Goal: Task Accomplishment & Management: Manage account settings

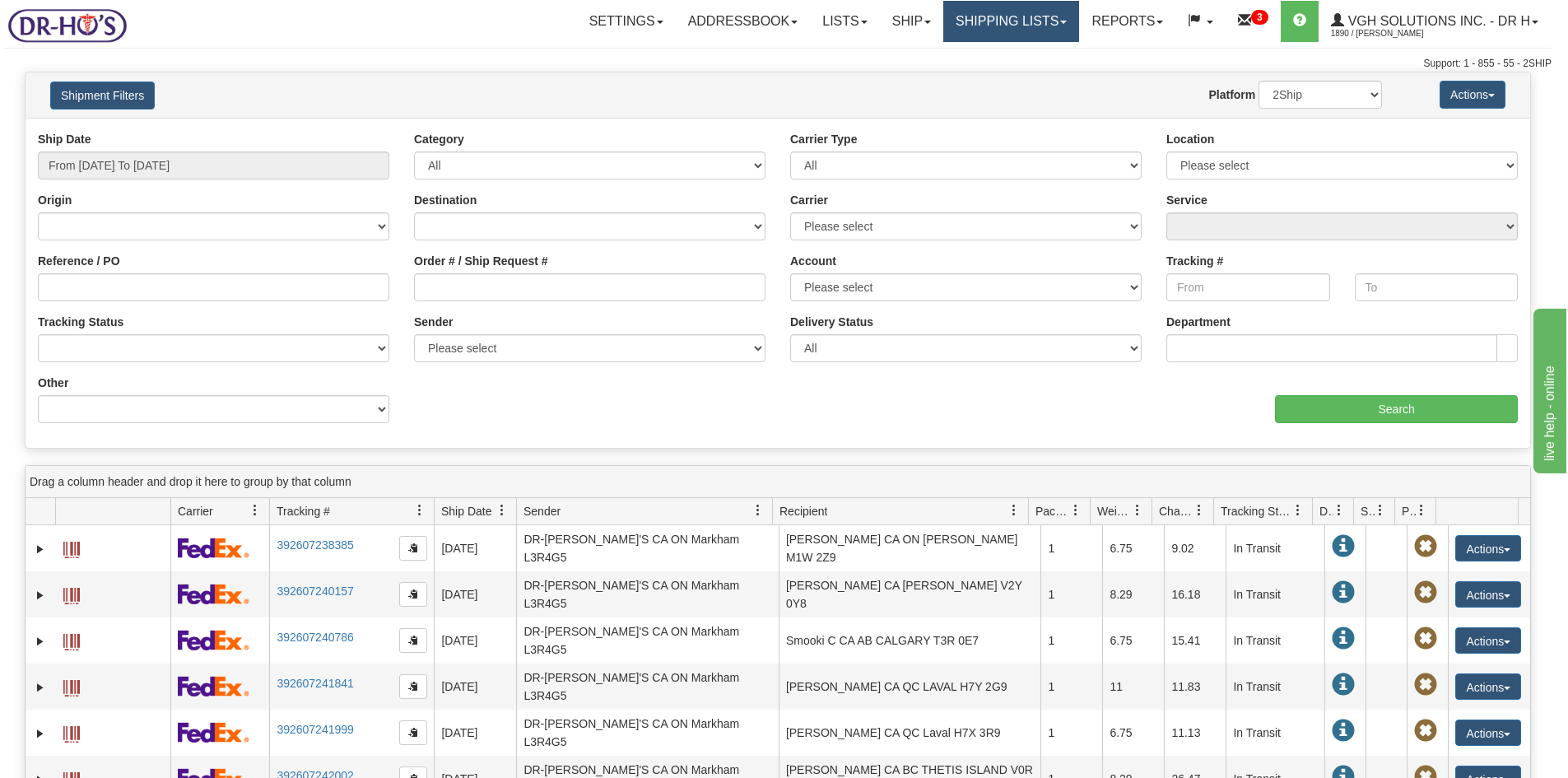
click at [1011, 27] on link "Shipping lists" at bounding box center [1010, 22] width 135 height 41
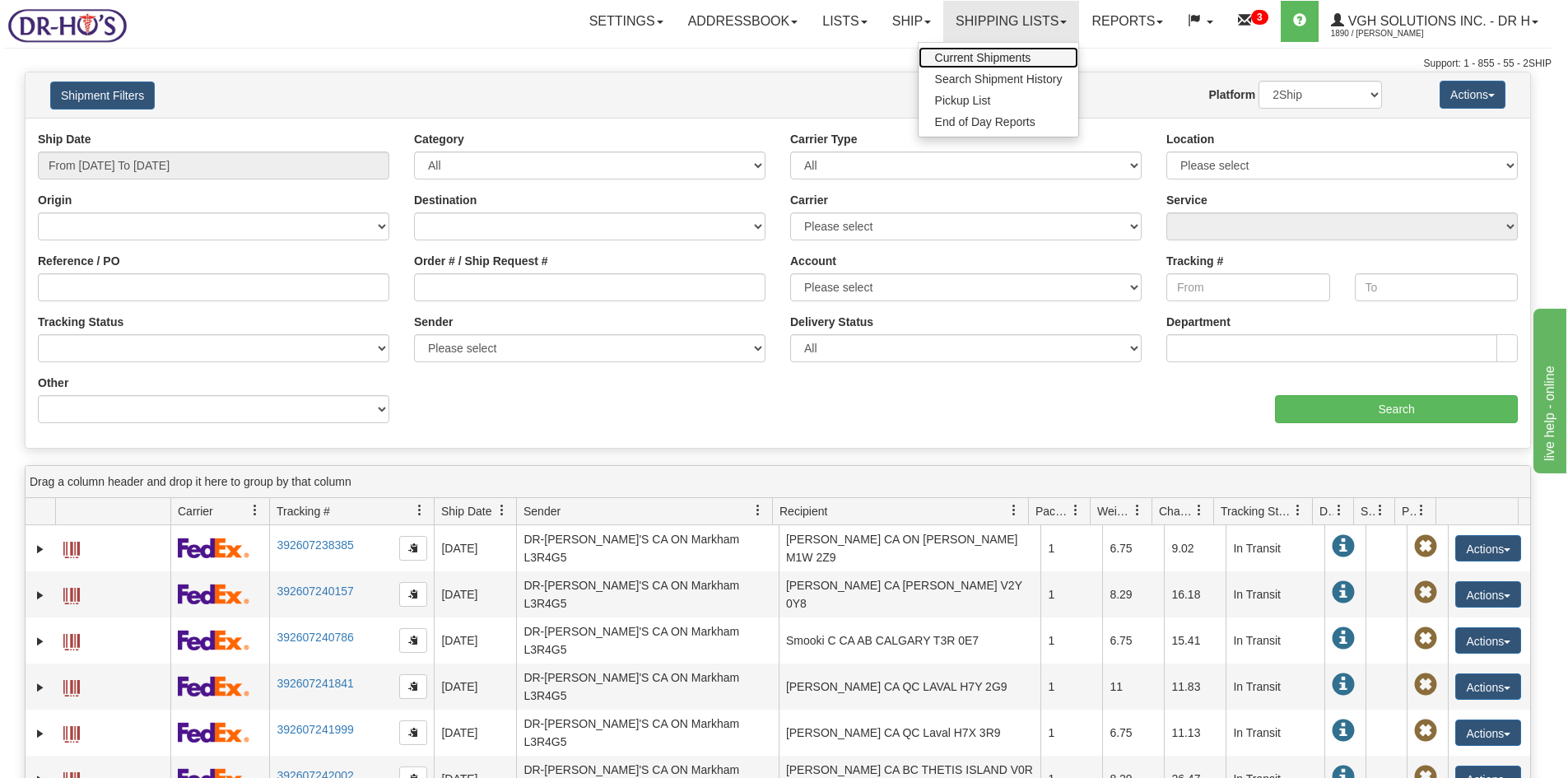
click at [955, 59] on span "Current Shipments" at bounding box center [982, 57] width 96 height 13
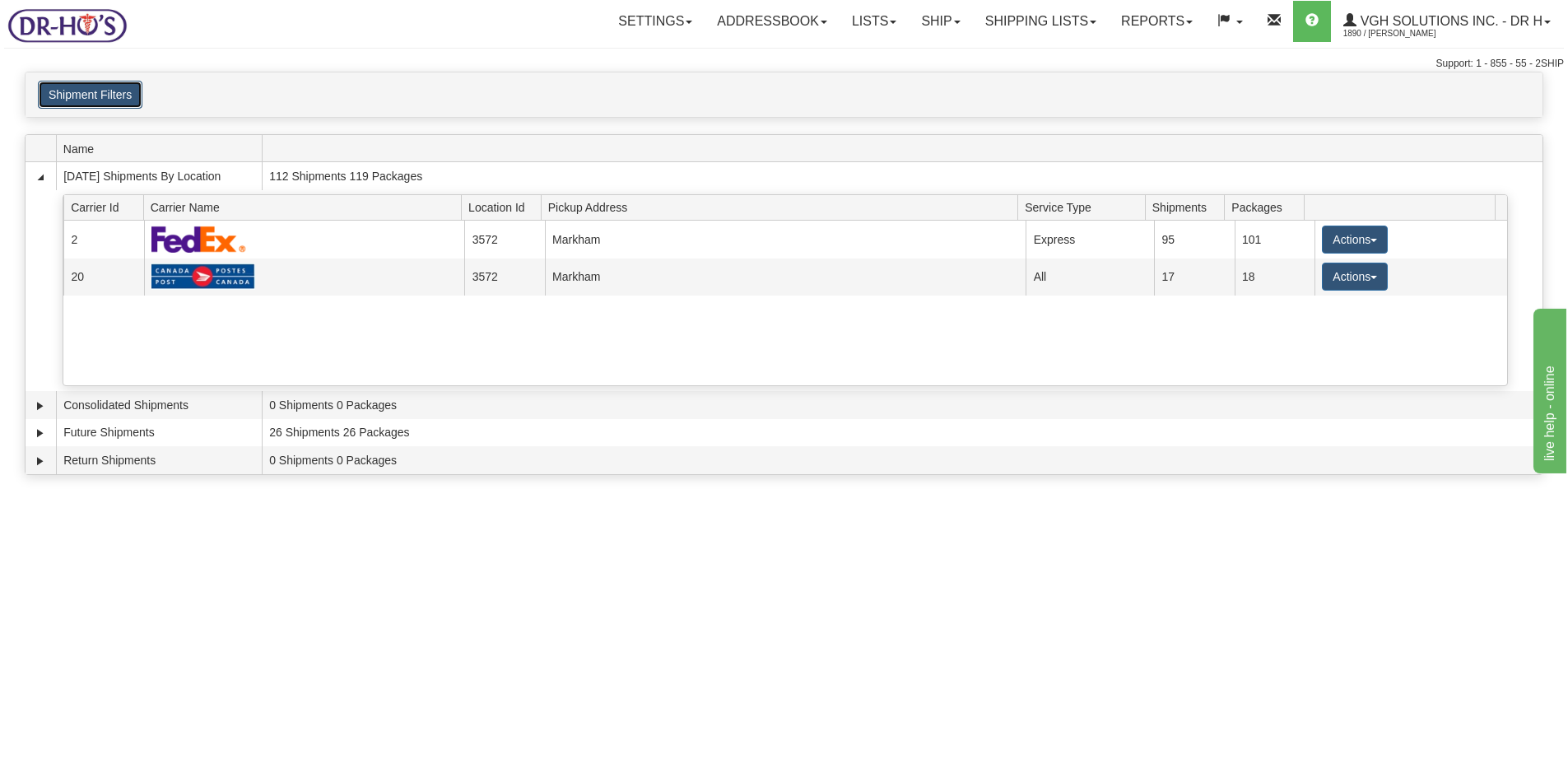
click at [104, 92] on button "Shipment Filters" at bounding box center [90, 94] width 105 height 28
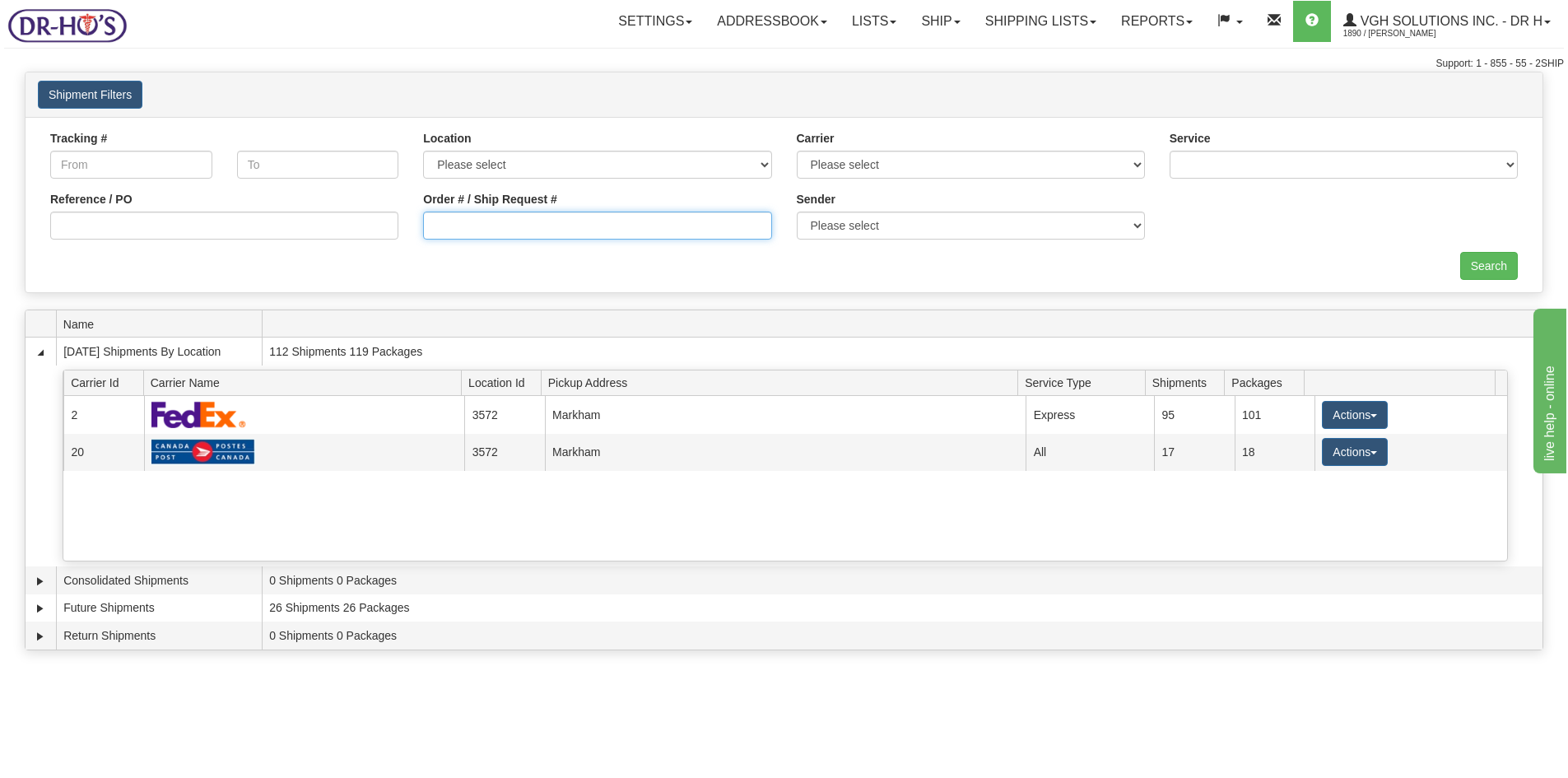
click at [461, 226] on input "Order # / Ship Request #" at bounding box center [597, 225] width 348 height 28
click at [217, 226] on input "Reference / PO" at bounding box center [224, 225] width 348 height 28
paste input "1202349"
type input "1202349"
click at [1498, 256] on input "Search" at bounding box center [1488, 266] width 57 height 28
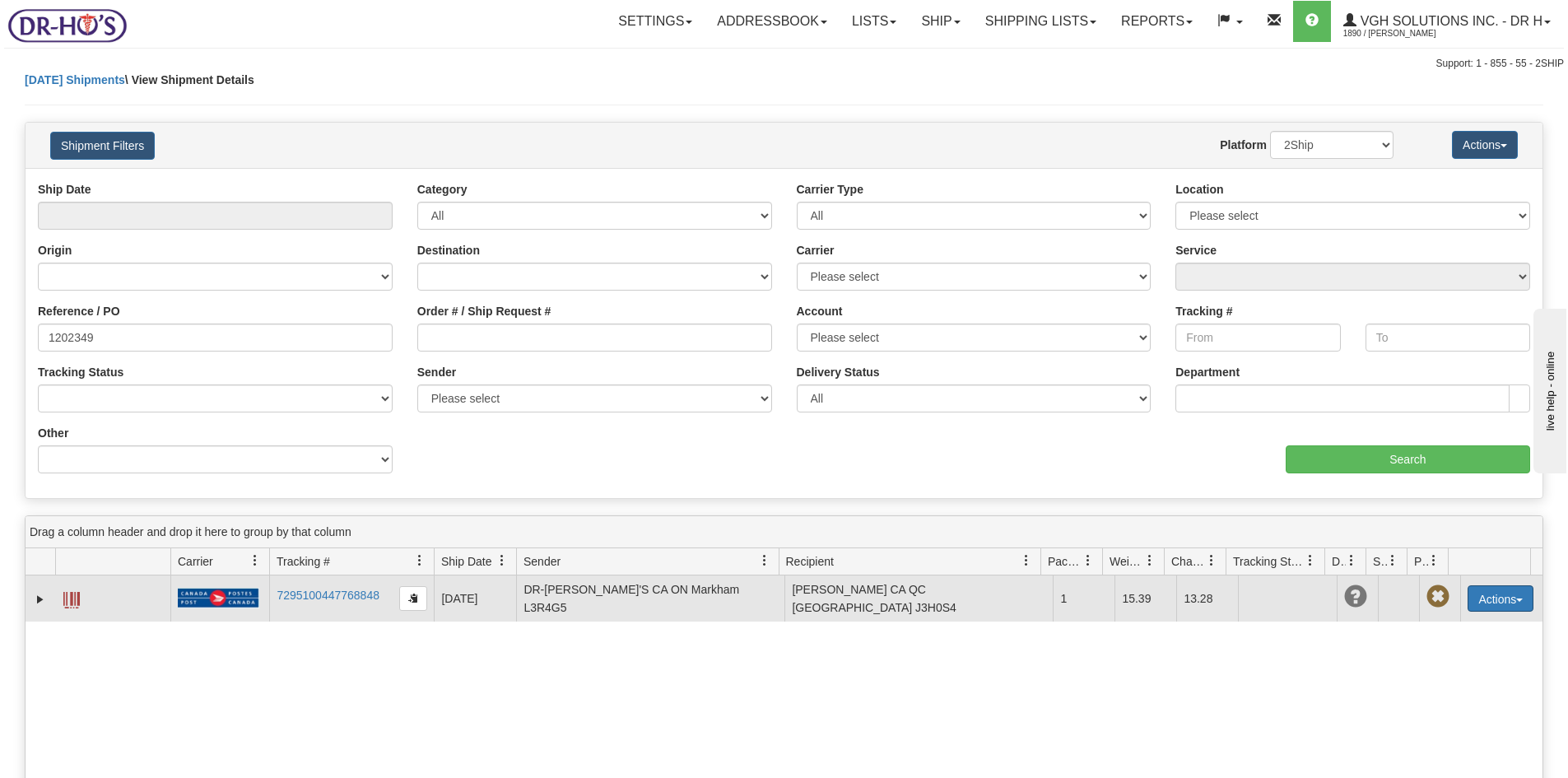
click at [1488, 602] on button "Actions" at bounding box center [1500, 598] width 65 height 26
click at [1430, 625] on link "Edit" at bounding box center [1466, 629] width 132 height 22
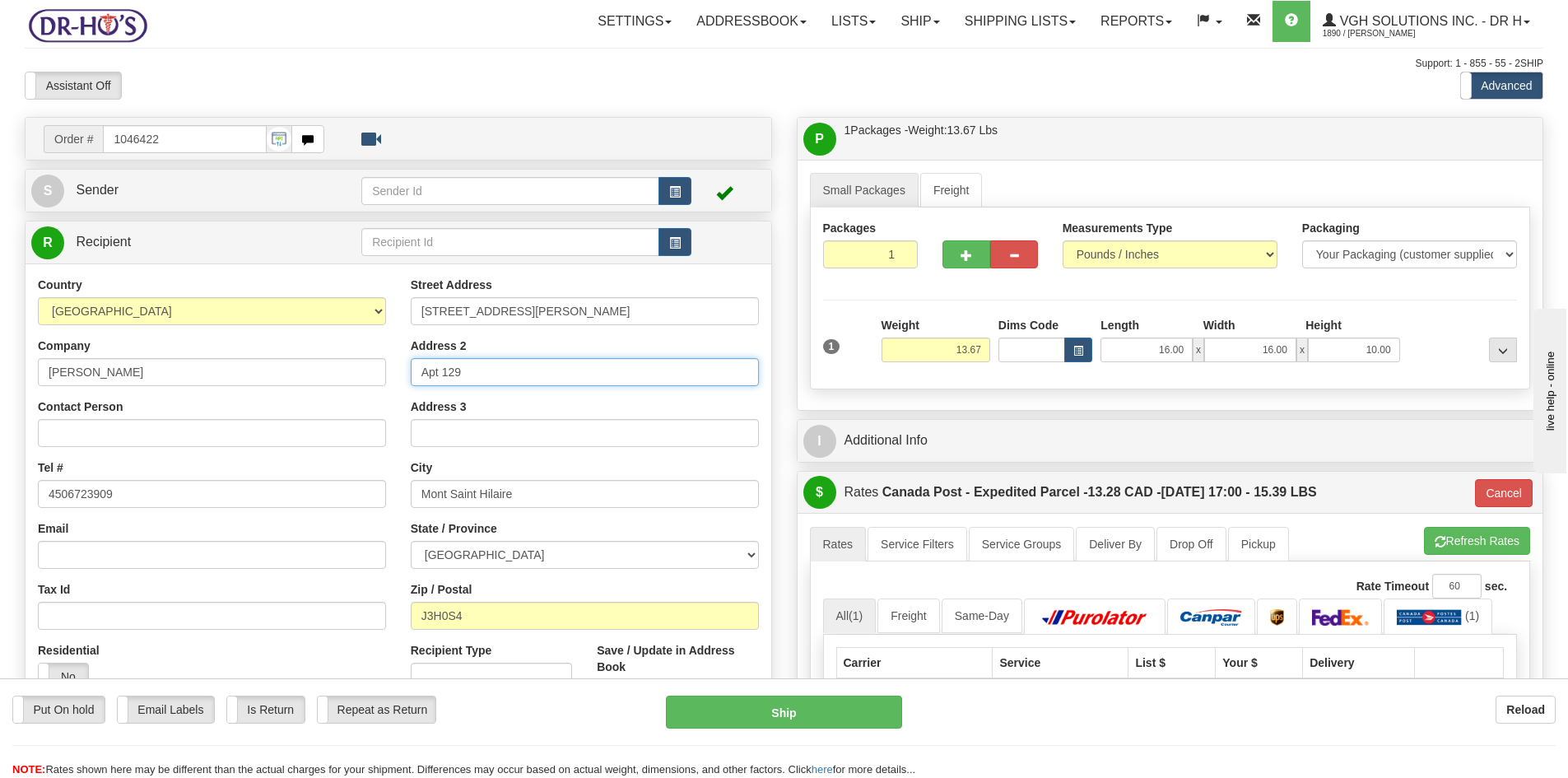
click at [518, 375] on input "Apt 129" at bounding box center [585, 372] width 348 height 28
paste input "dropped off in the drop-off box"
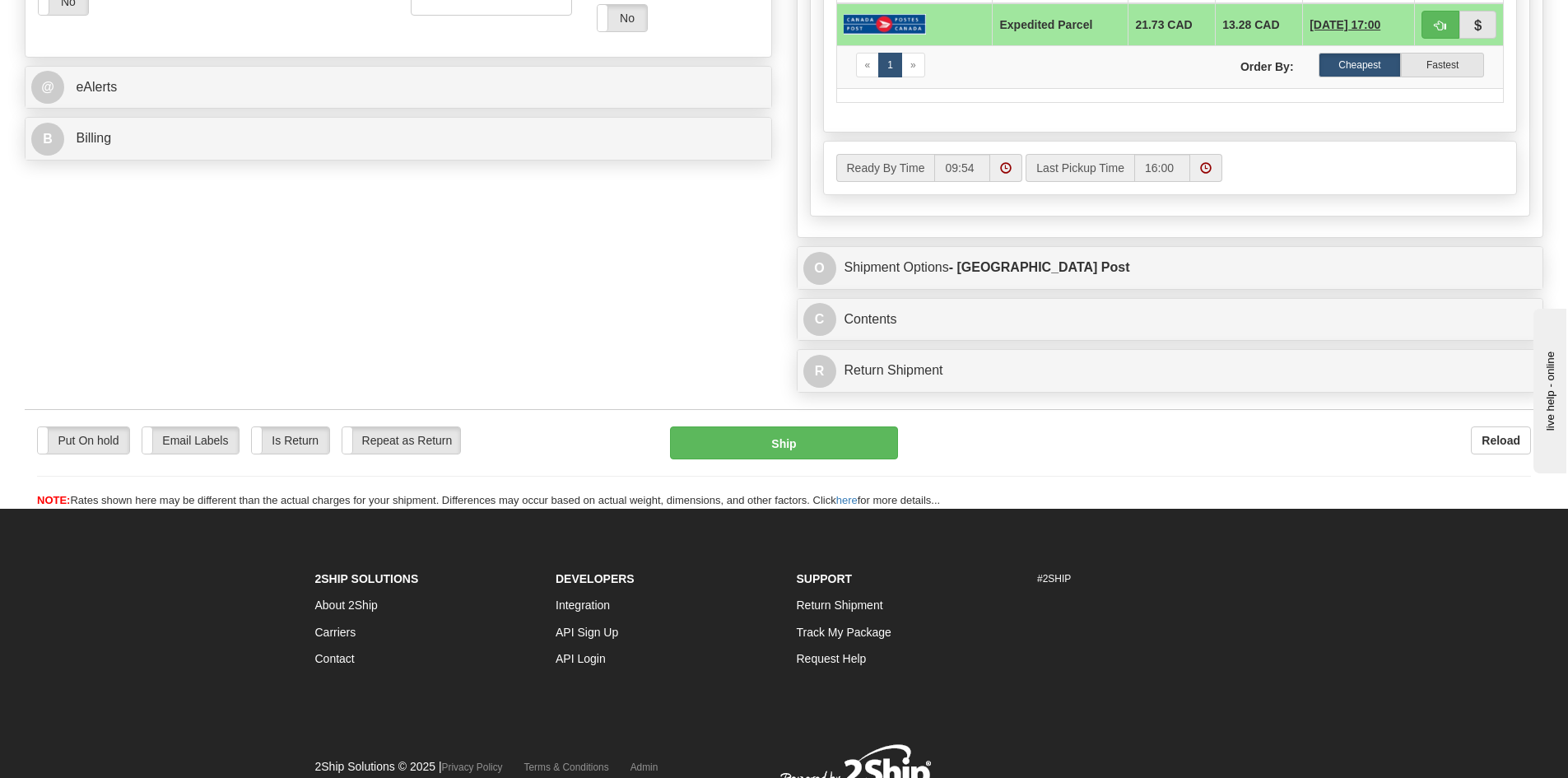
scroll to position [741, 0]
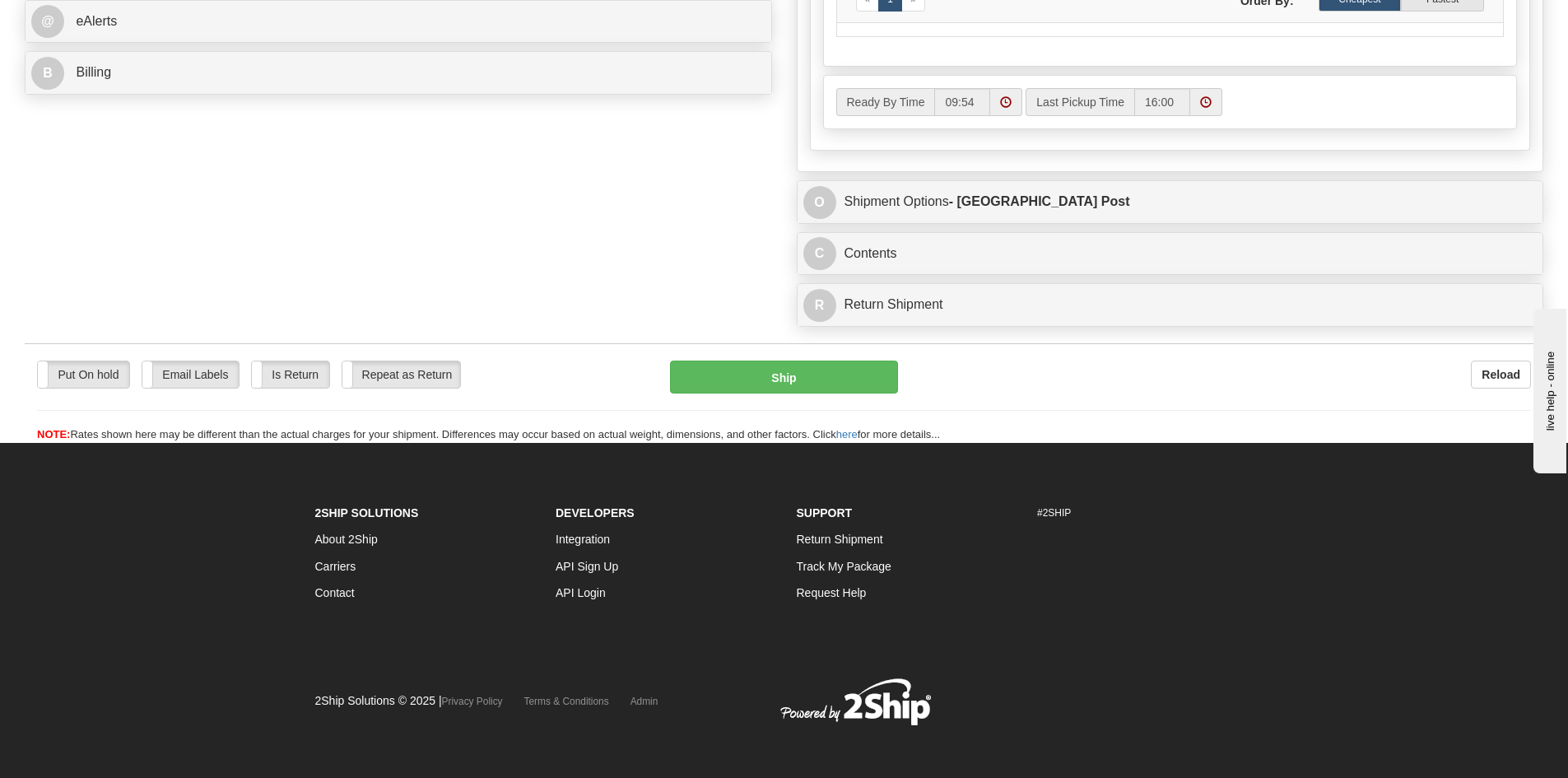
type input "Apt 129 - dropped off in the drop-off box"
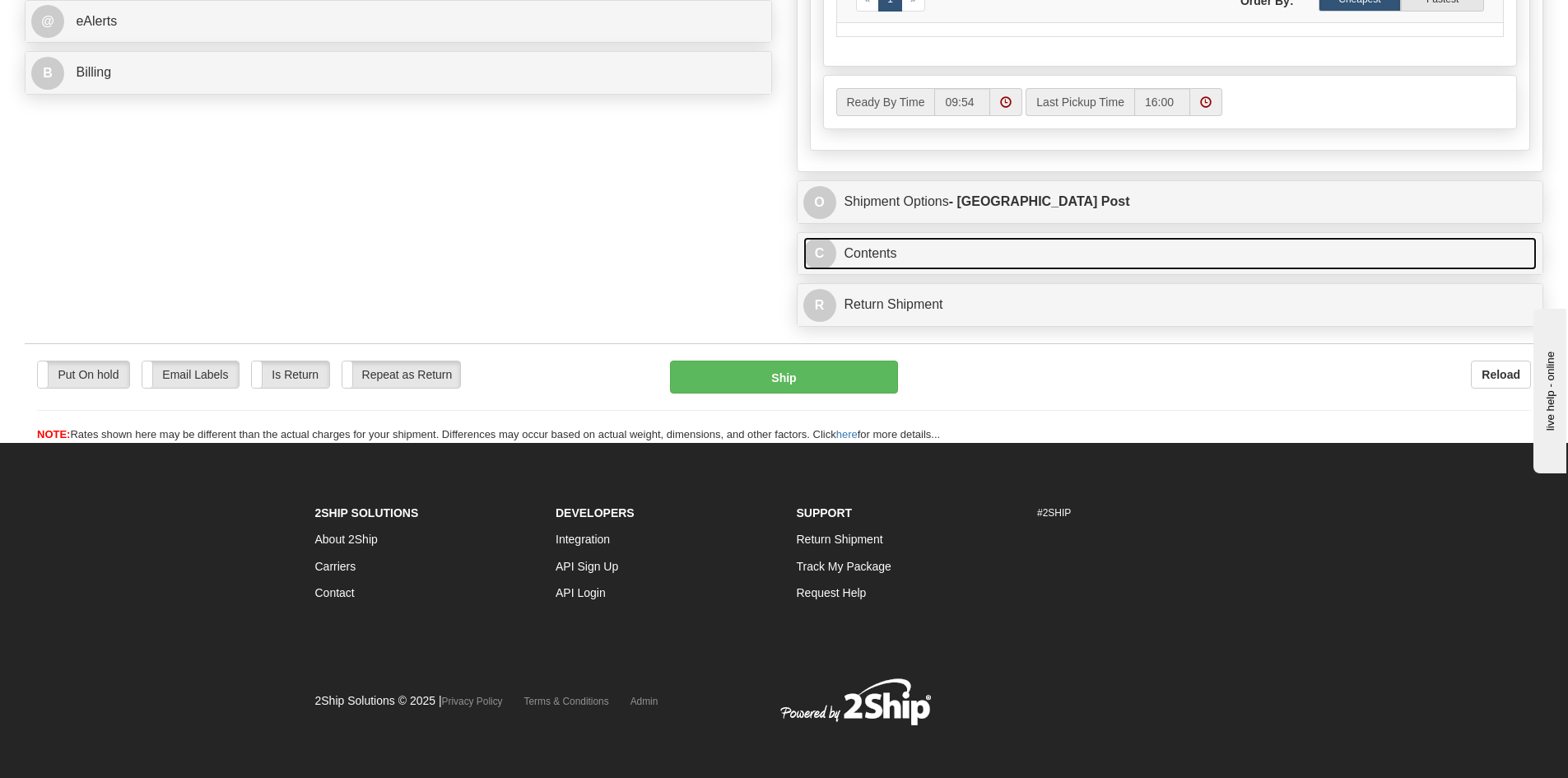
click at [993, 251] on link "C Contents" at bounding box center [1170, 254] width 734 height 34
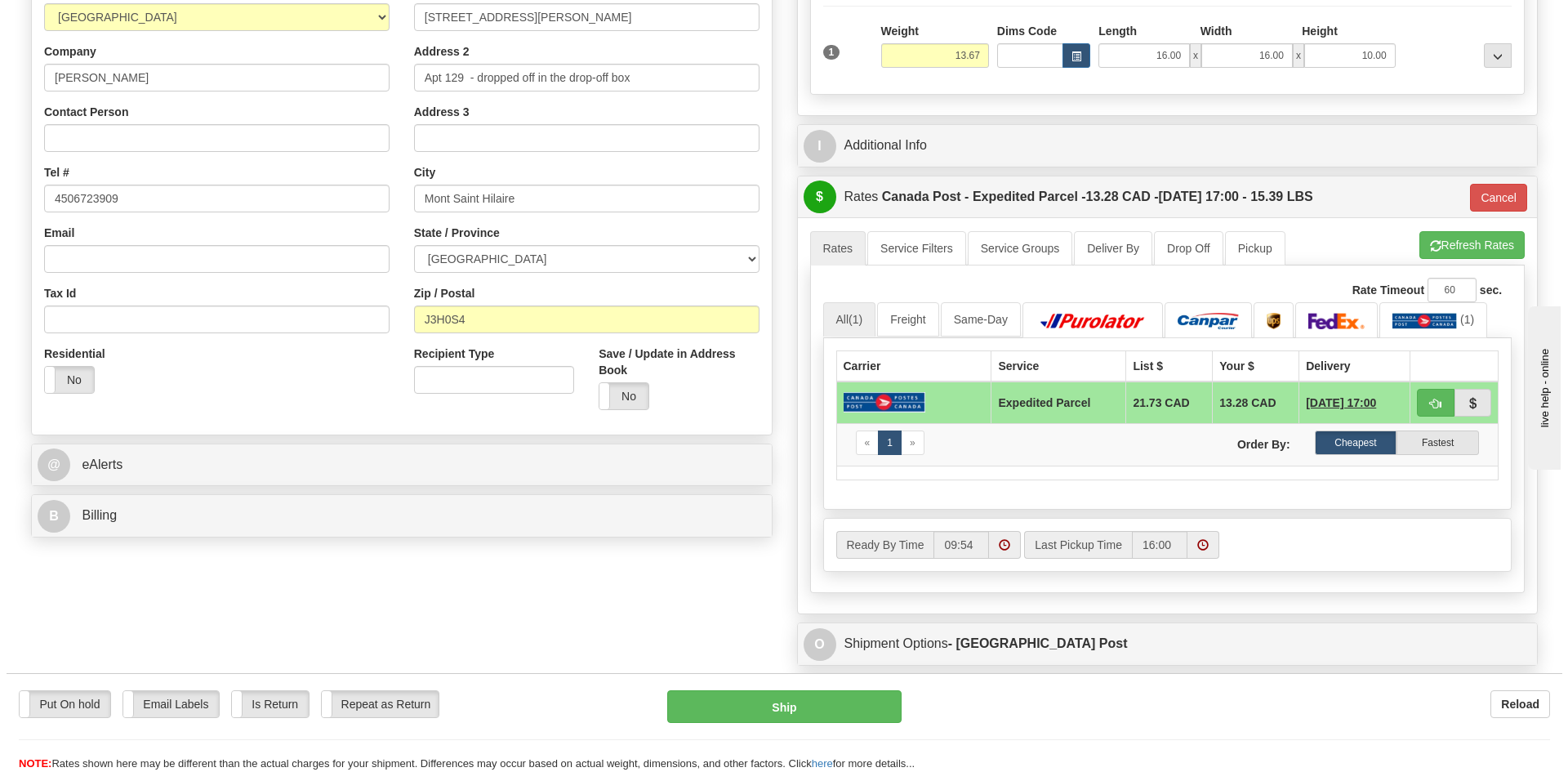
scroll to position [245, 0]
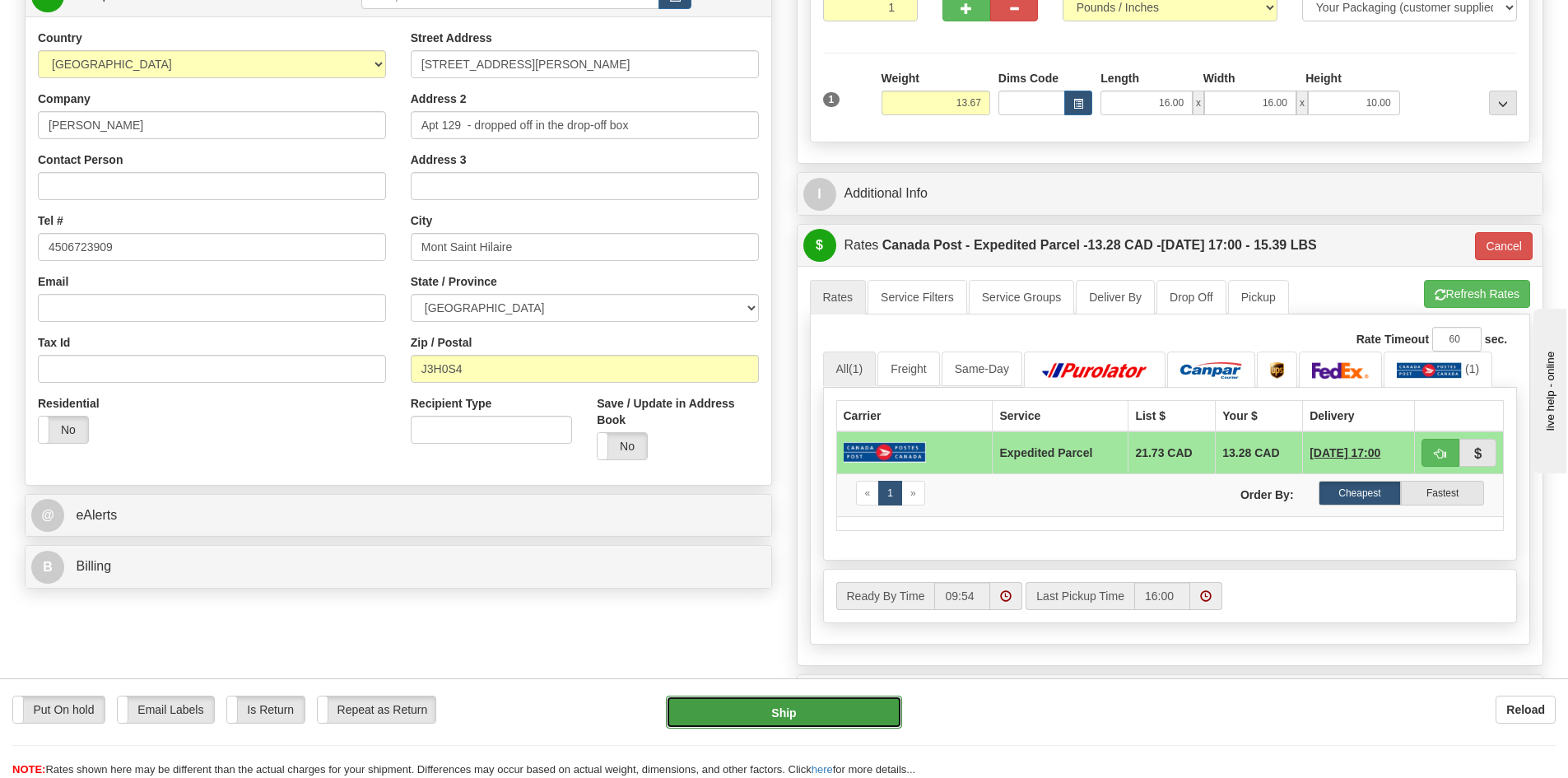
click at [788, 715] on button "Ship" at bounding box center [783, 712] width 236 height 33
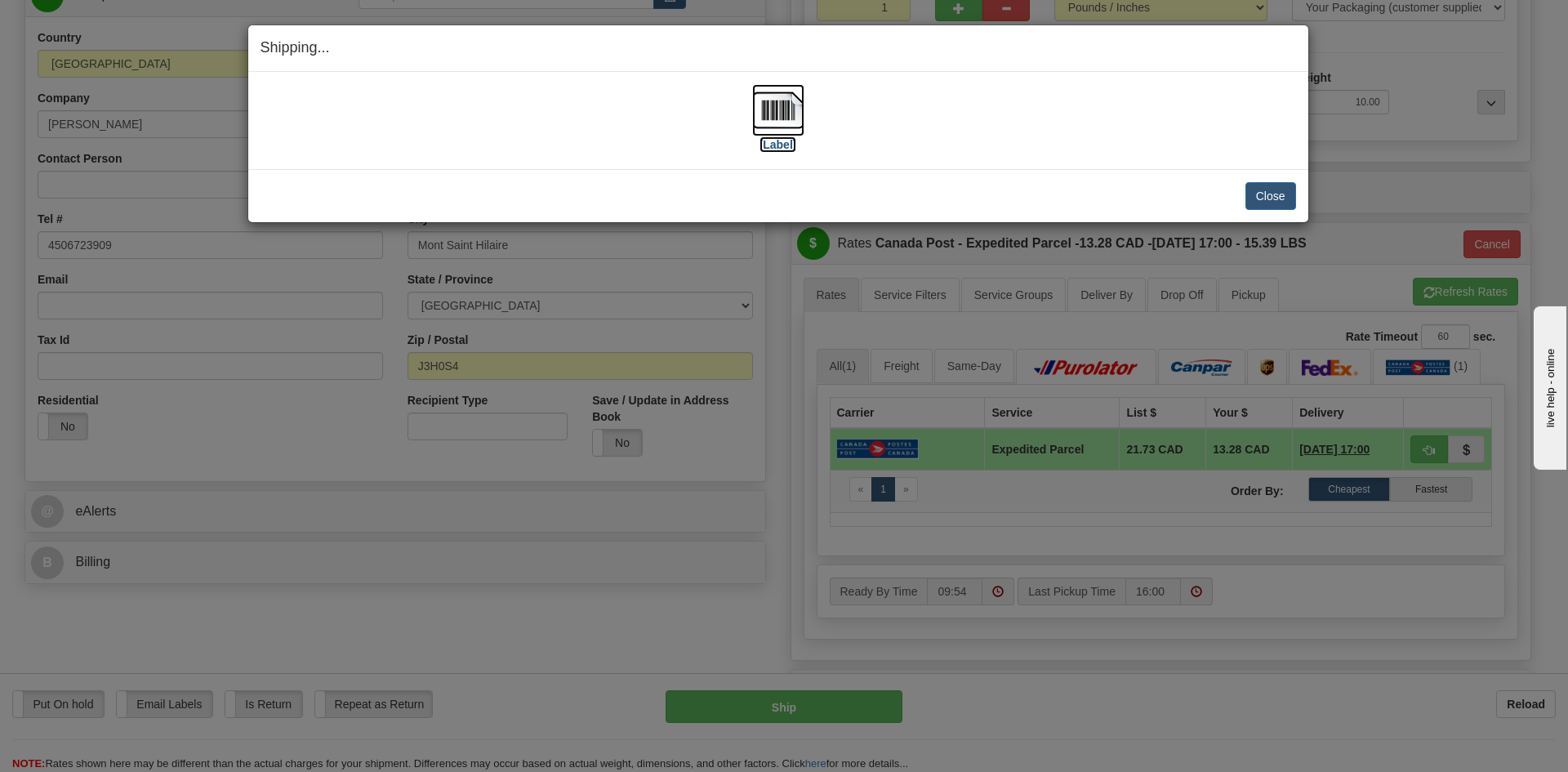
click at [776, 109] on img at bounding box center [778, 110] width 53 height 53
